Goal: Find contact information: Find contact information

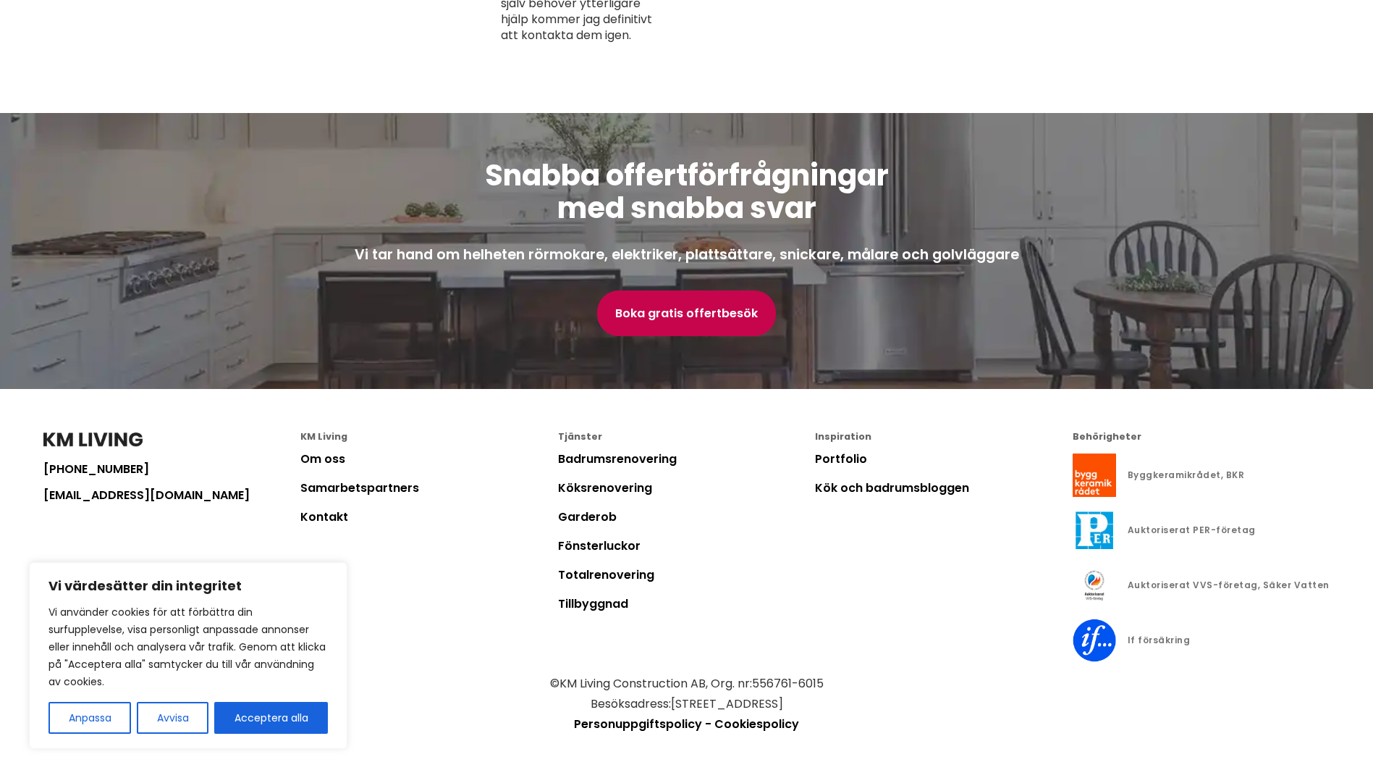
scroll to position [3775, 0]
click at [318, 455] on link "Om oss" at bounding box center [322, 458] width 45 height 17
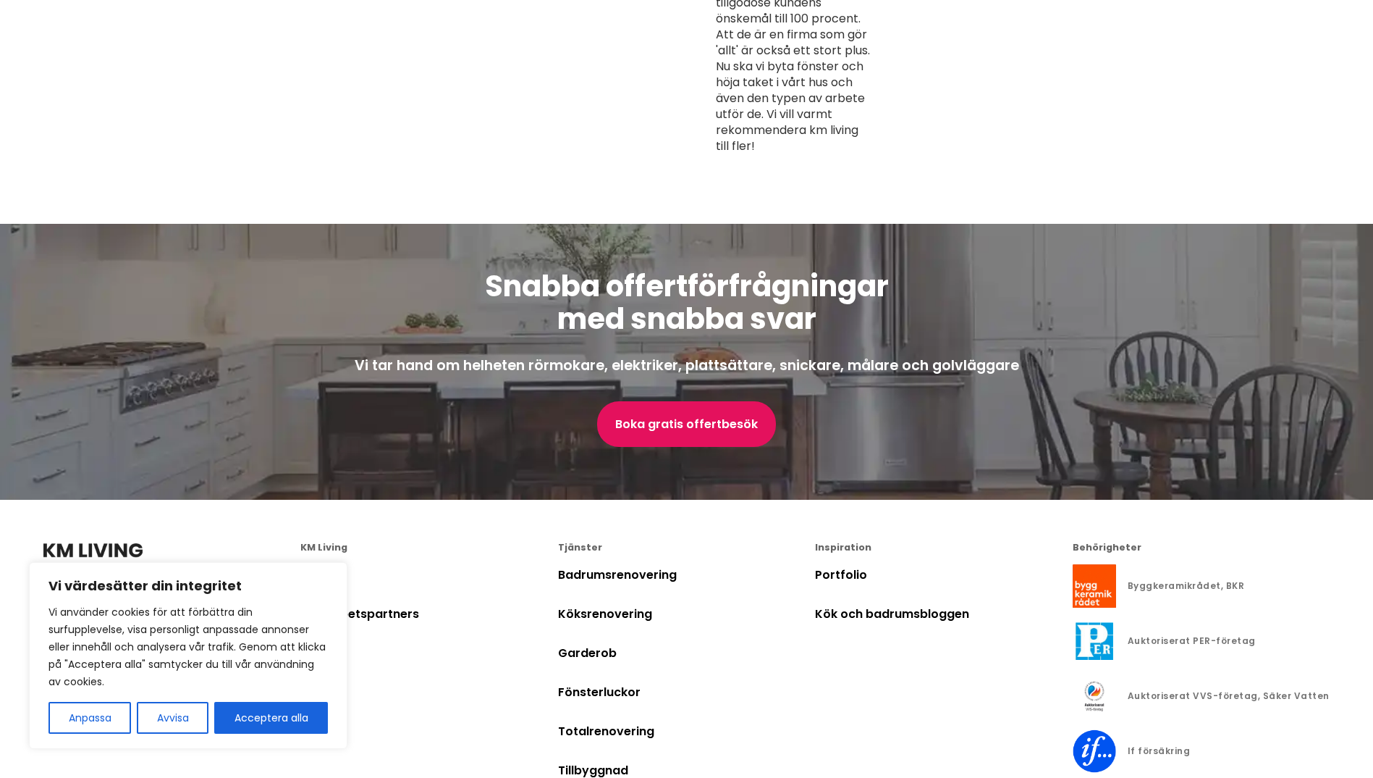
scroll to position [4243, 0]
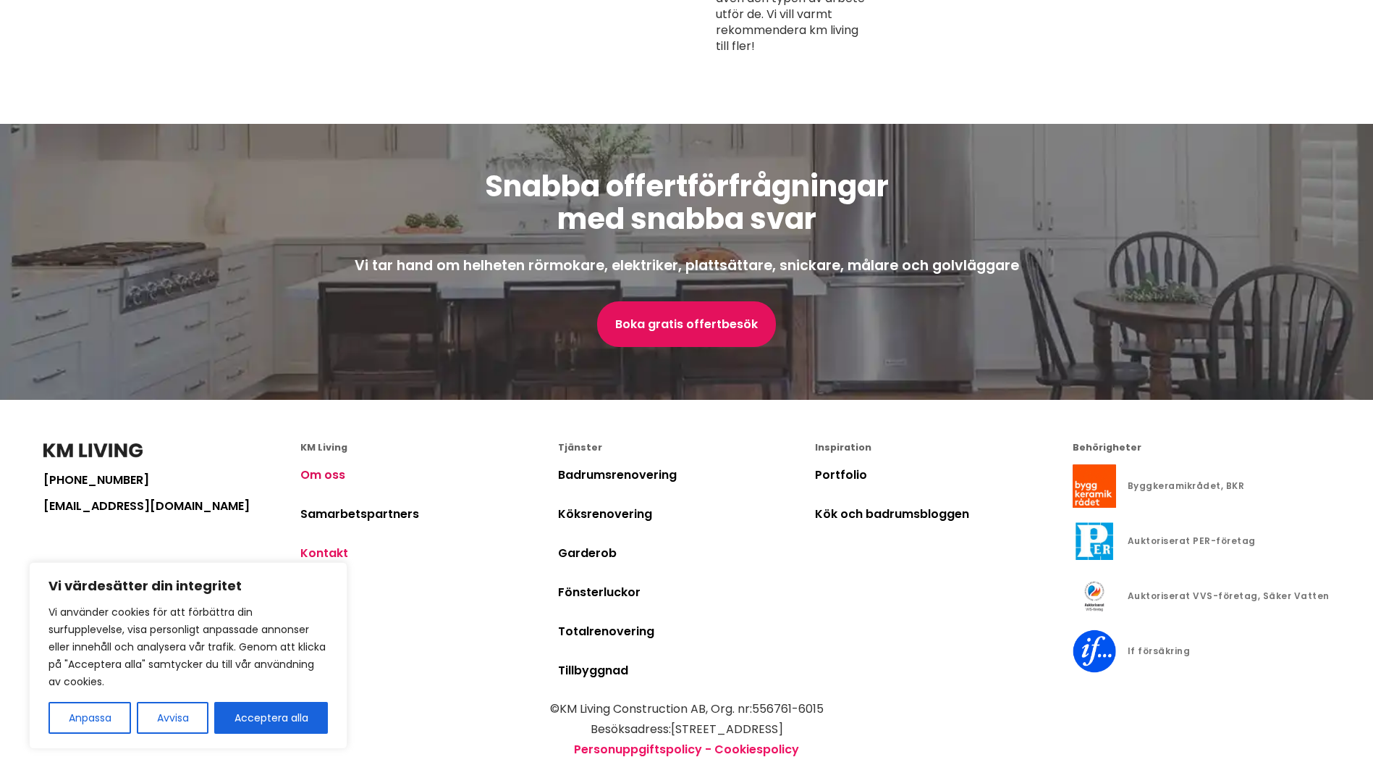
click at [327, 544] on link "Kontakt" at bounding box center [324, 552] width 48 height 17
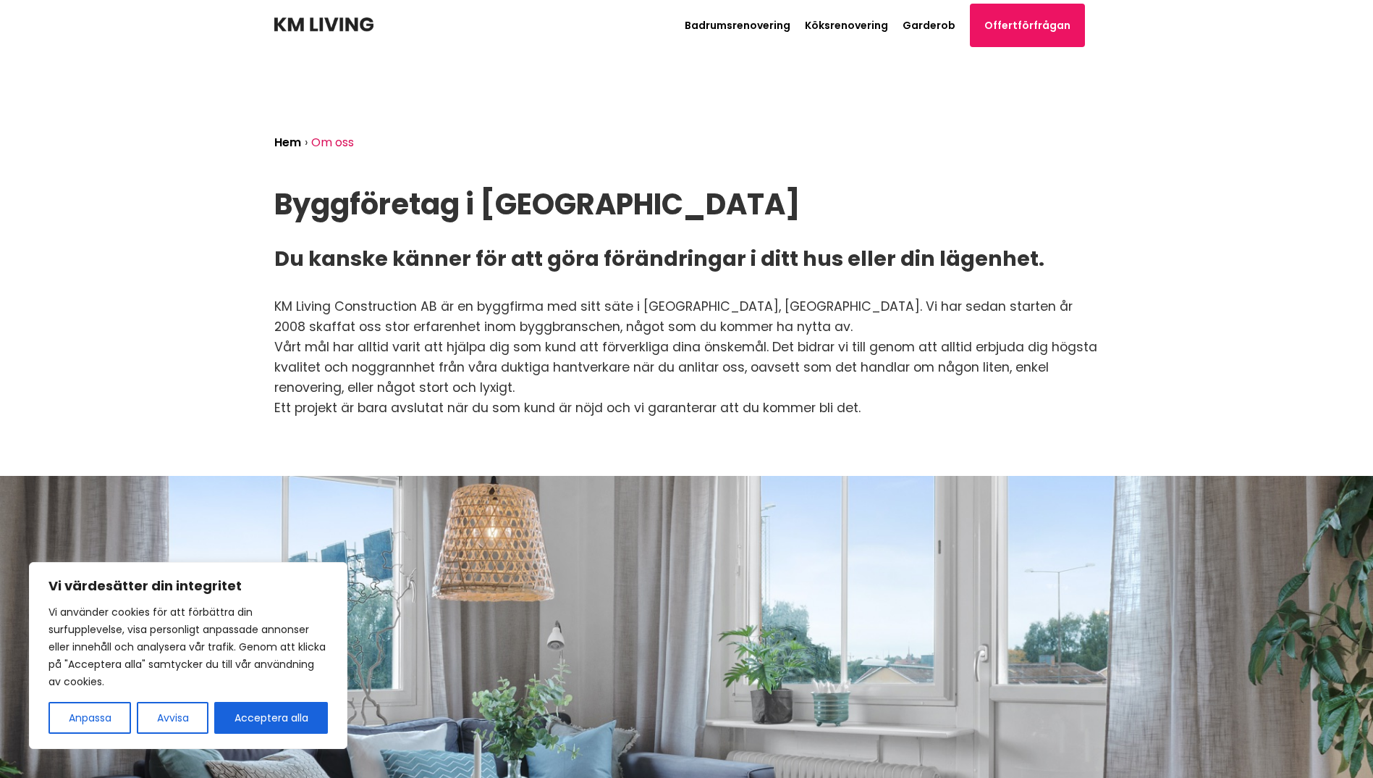
scroll to position [4243, 0]
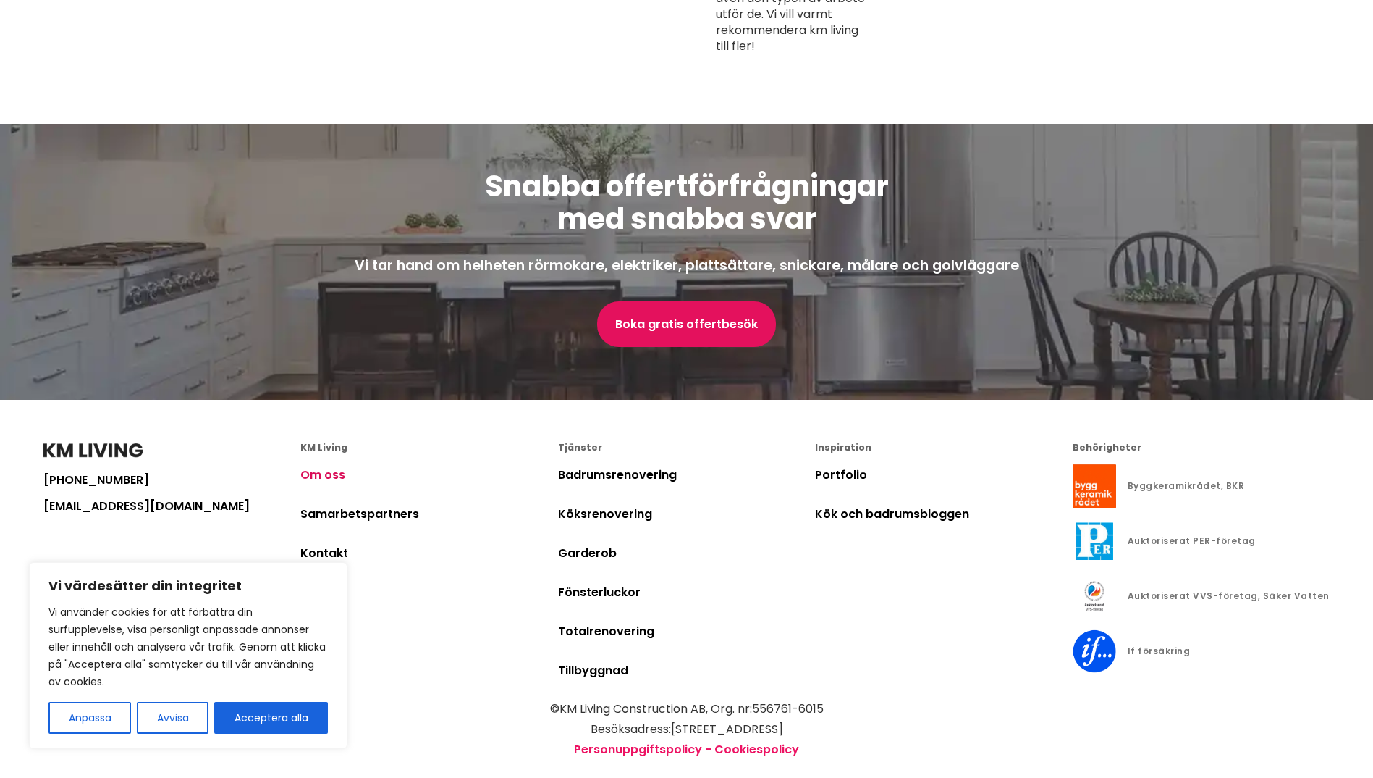
scroll to position [3775, 0]
